Goal: Find specific page/section: Find specific page/section

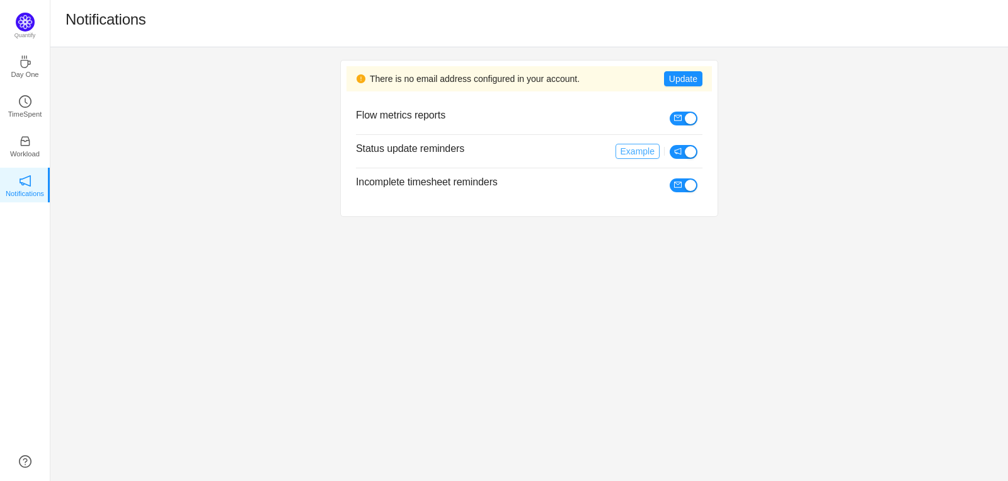
click at [635, 151] on button "Example" at bounding box center [638, 151] width 44 height 15
click at [681, 149] on icon "icon: notification" at bounding box center [678, 151] width 7 height 7
click at [689, 74] on button "Update" at bounding box center [683, 78] width 38 height 15
click at [30, 148] on p "Workload" at bounding box center [25, 153] width 30 height 11
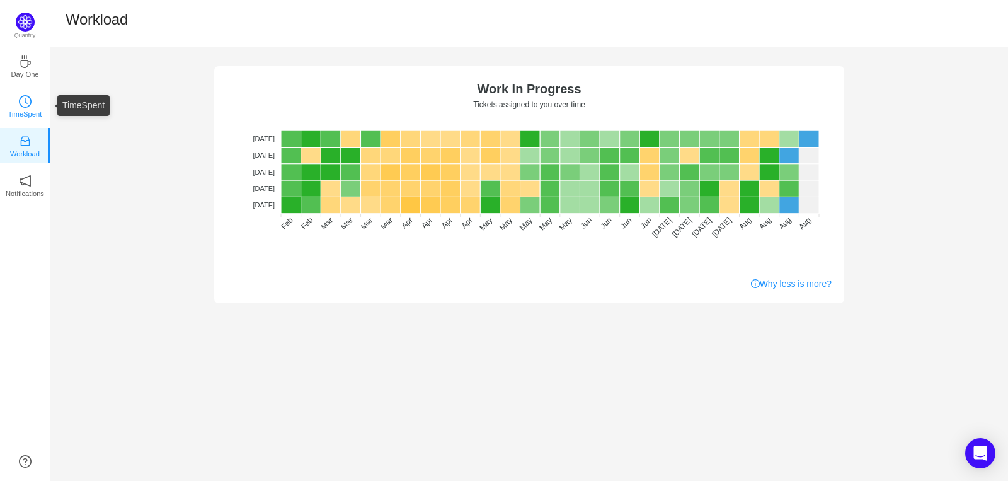
click at [24, 113] on p "TimeSpent" at bounding box center [25, 113] width 34 height 11
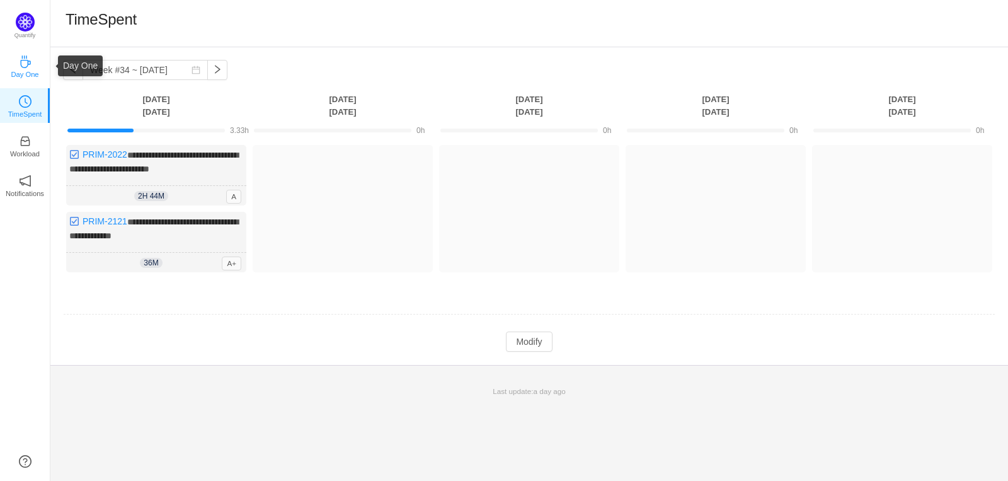
click at [19, 58] on icon "icon: coffee" at bounding box center [25, 61] width 13 height 13
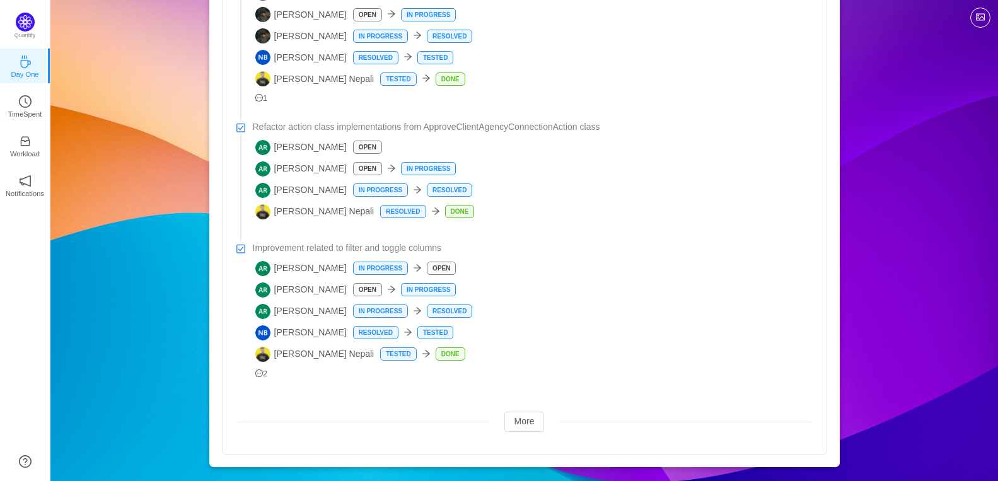
scroll to position [433, 0]
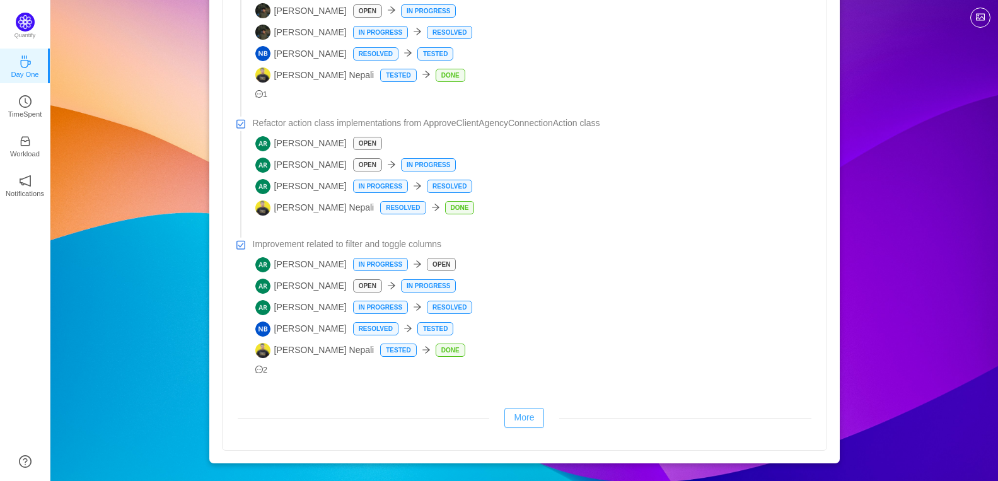
click at [517, 412] on button "More" at bounding box center [524, 418] width 40 height 20
click at [524, 413] on button "More" at bounding box center [524, 418] width 40 height 20
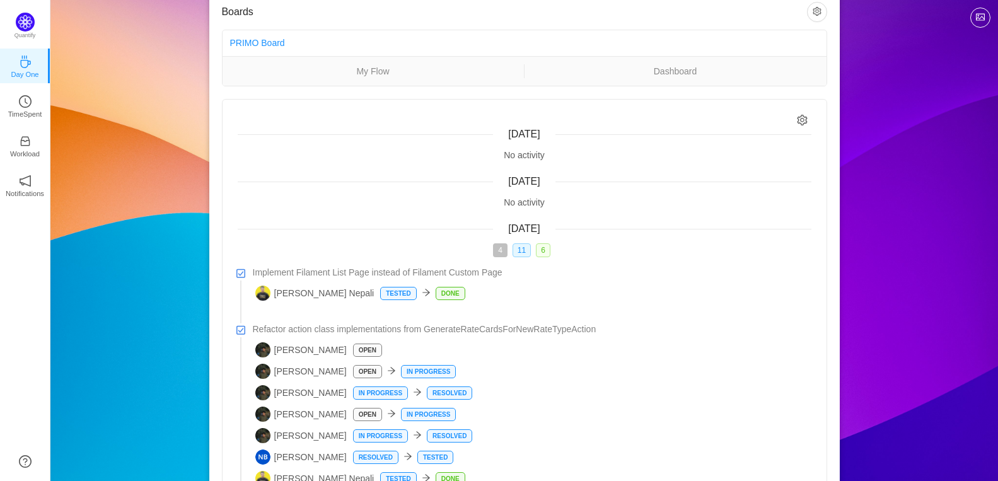
scroll to position [0, 0]
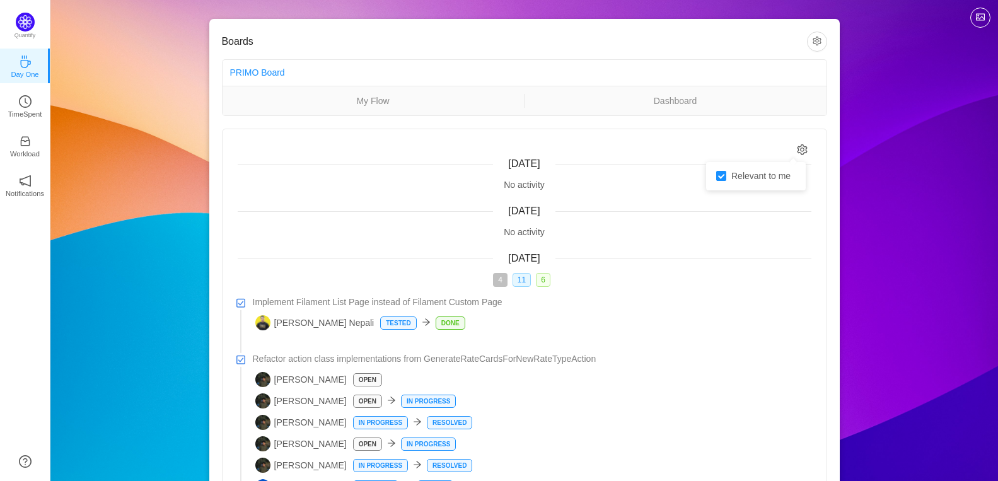
click at [802, 146] on icon "icon: setting" at bounding box center [802, 149] width 11 height 11
click at [671, 98] on link "Dashboard" at bounding box center [675, 101] width 302 height 14
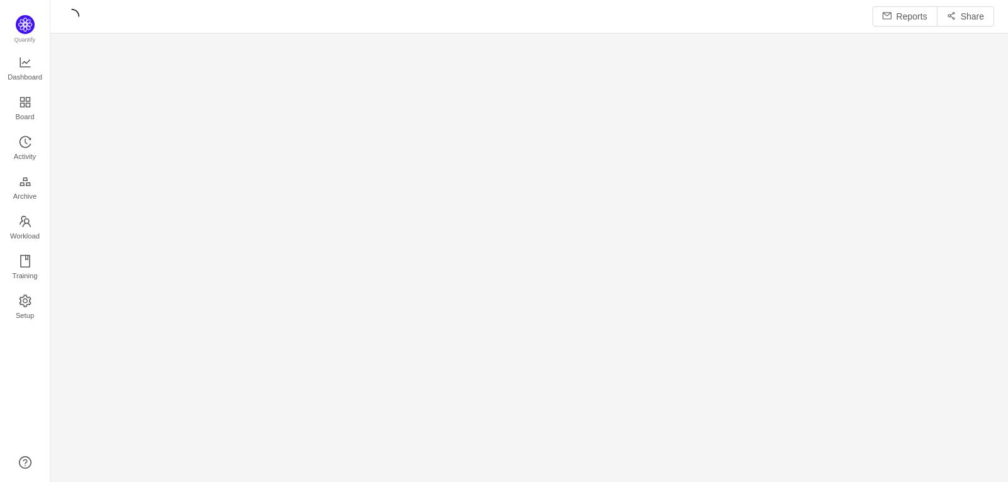
scroll to position [16, 17]
